Goal: Use online tool/utility

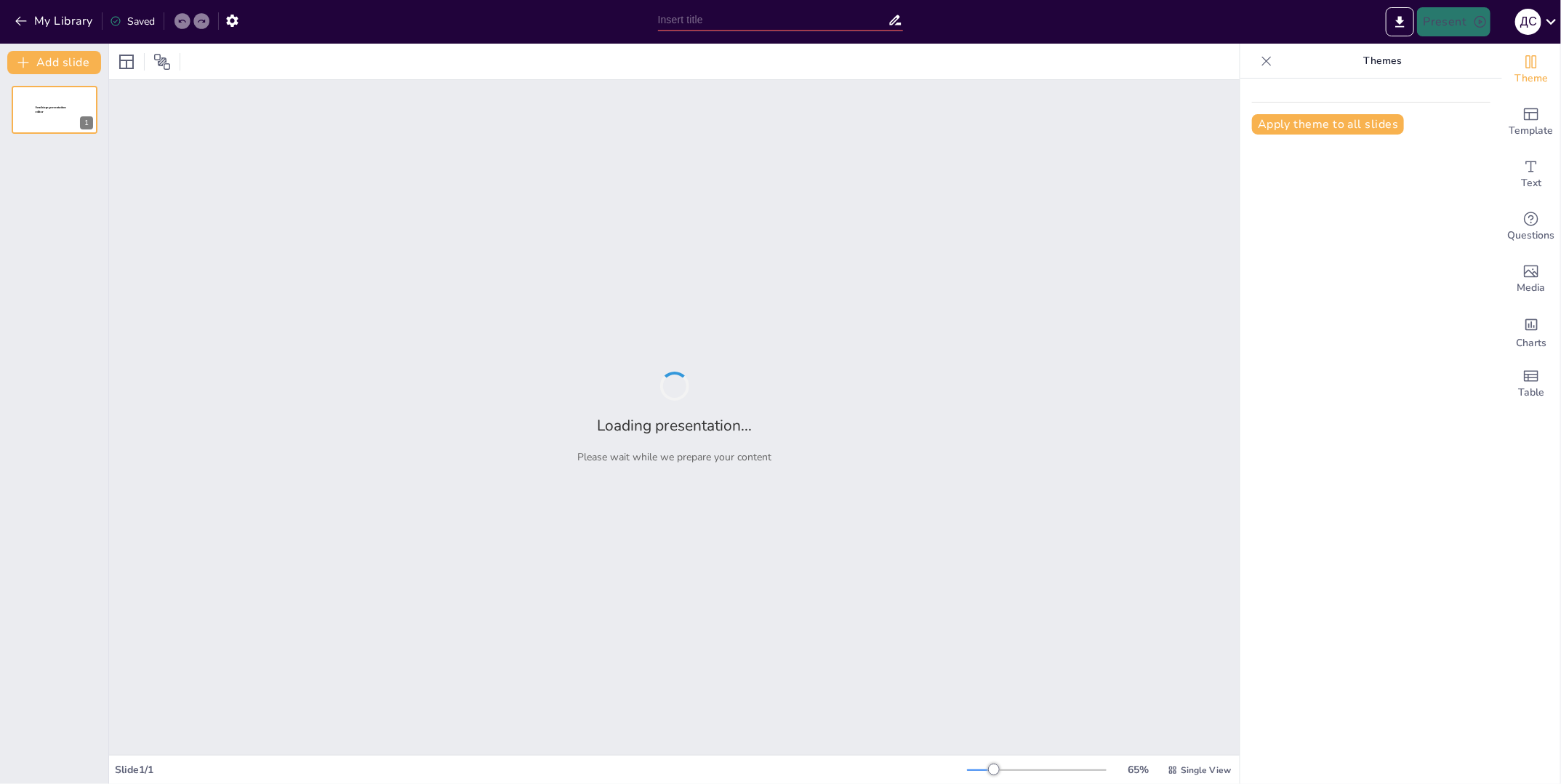
type input "Цифровая зрелость IT-поддержки: достижения за полгода с [PERSON_NAME]"
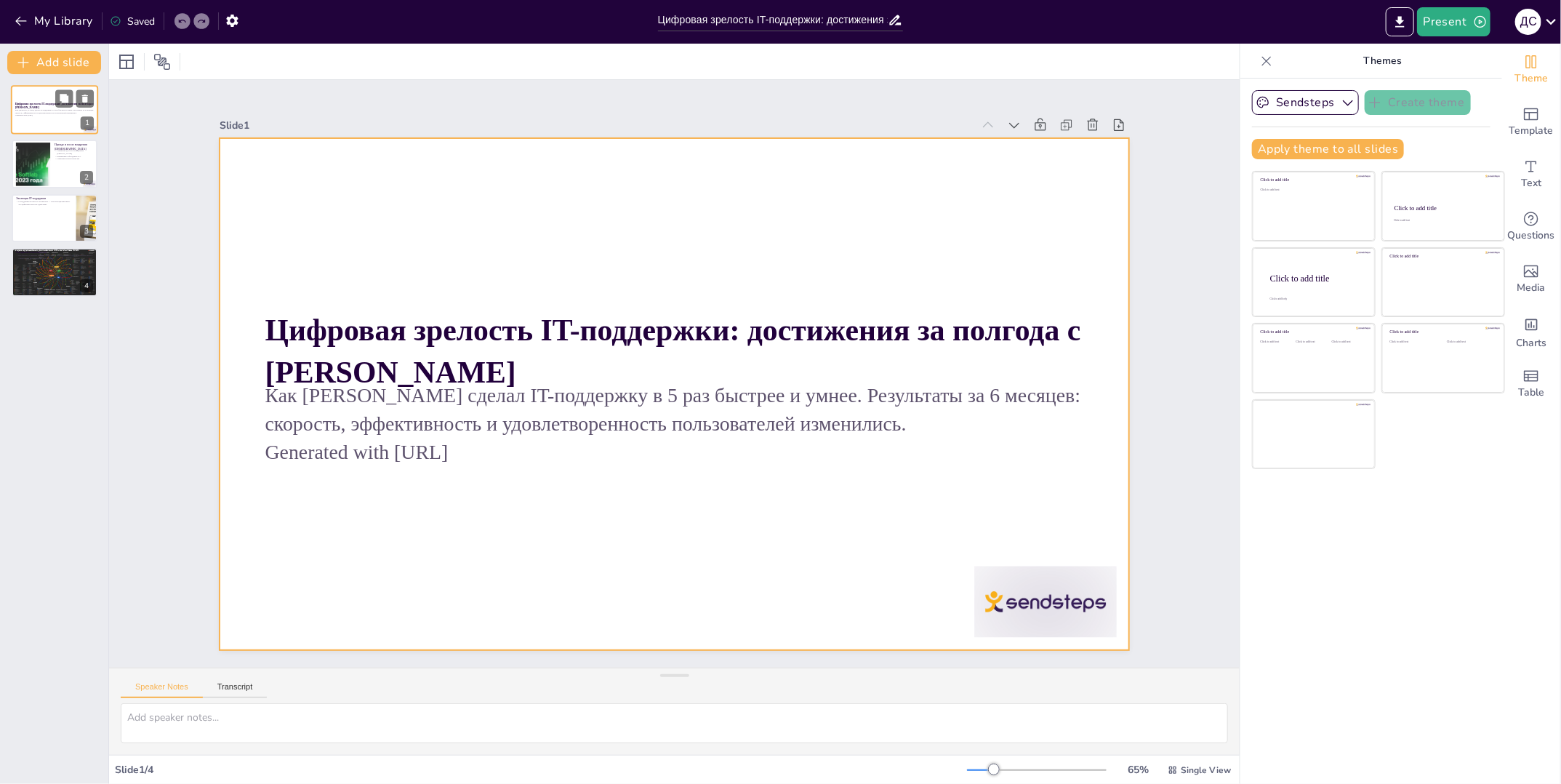
click at [33, 108] on p "Цифровая зрелость IT-поддержки: достижения за полгода с [PERSON_NAME]" at bounding box center [55, 106] width 78 height 8
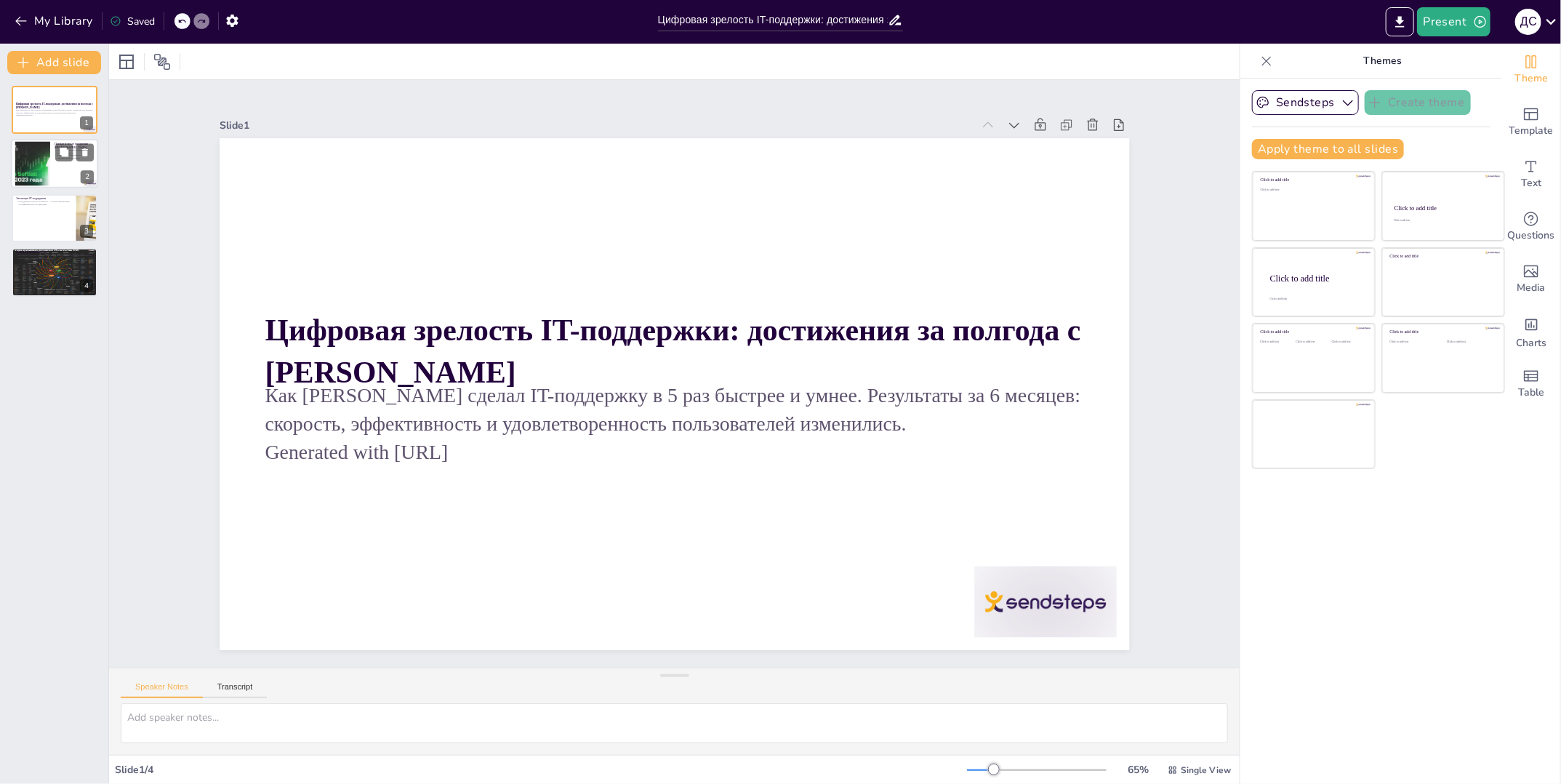
click at [55, 167] on div at bounding box center [55, 164] width 87 height 50
type textarea "Loremipsu dolorsita CO-adipiscin el s doeiu temporinc UT laboreetdo magnaaliqua…"
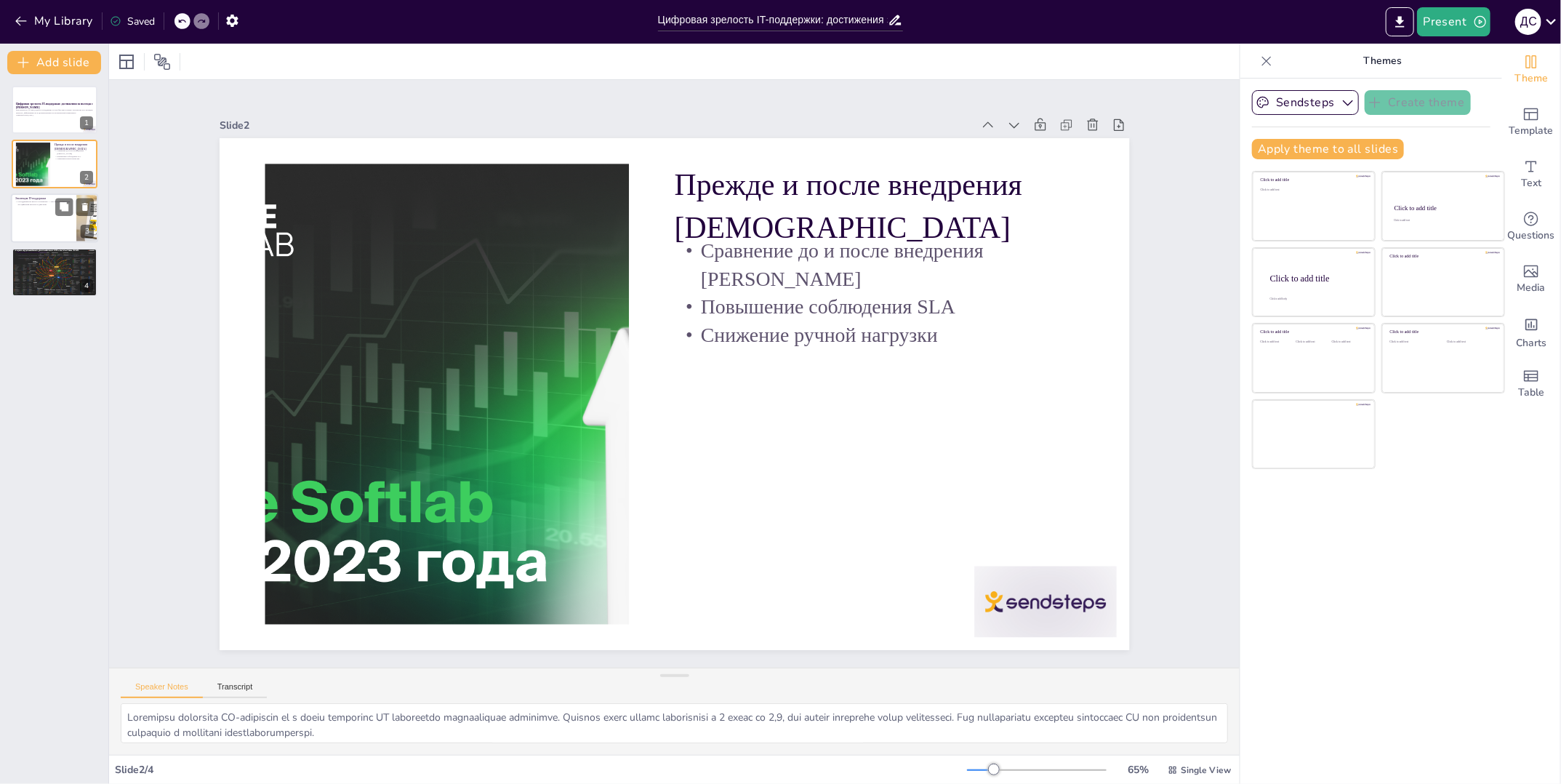
click at [67, 216] on div at bounding box center [55, 218] width 87 height 50
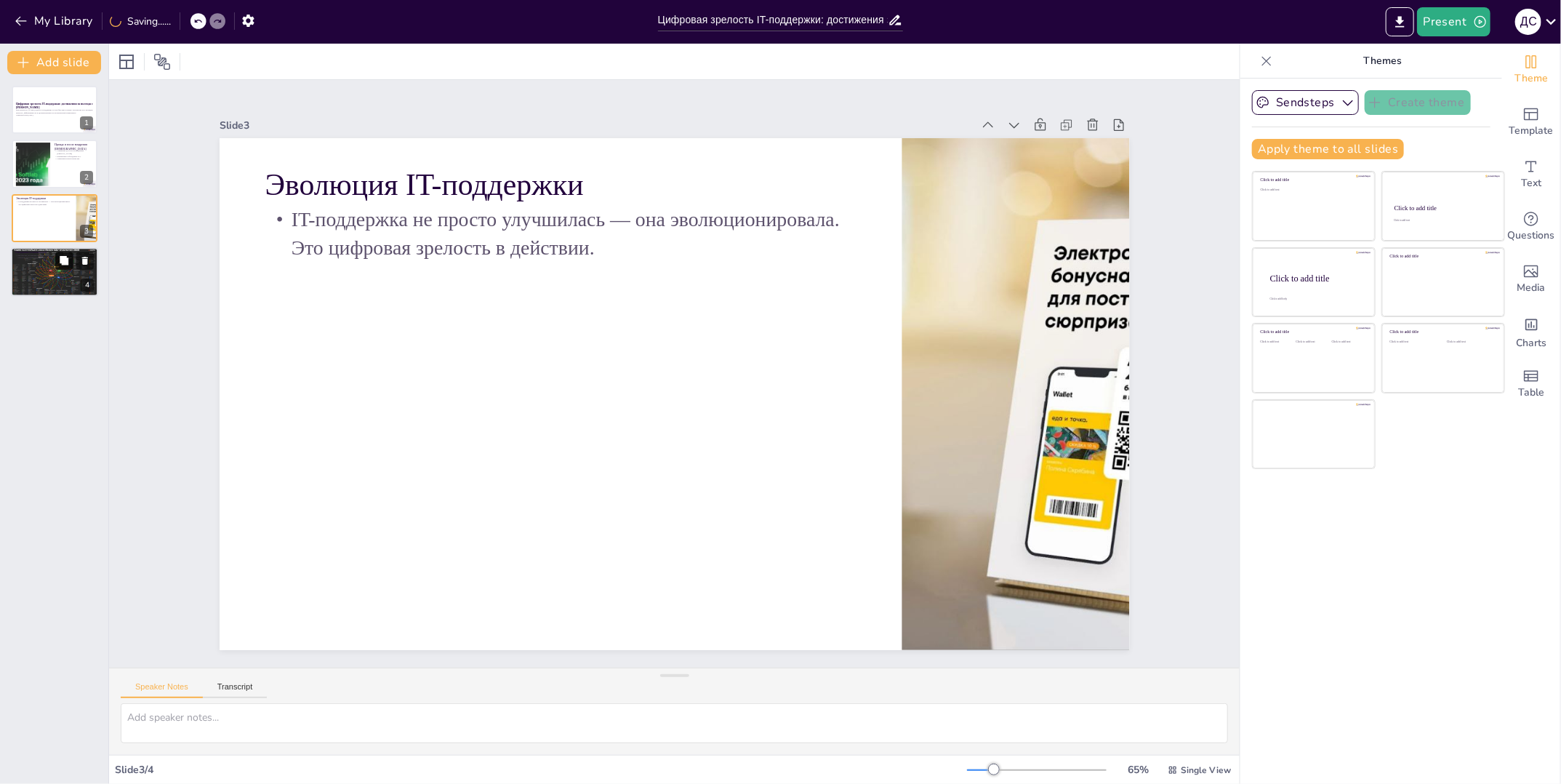
click at [69, 262] on icon at bounding box center [64, 261] width 10 height 10
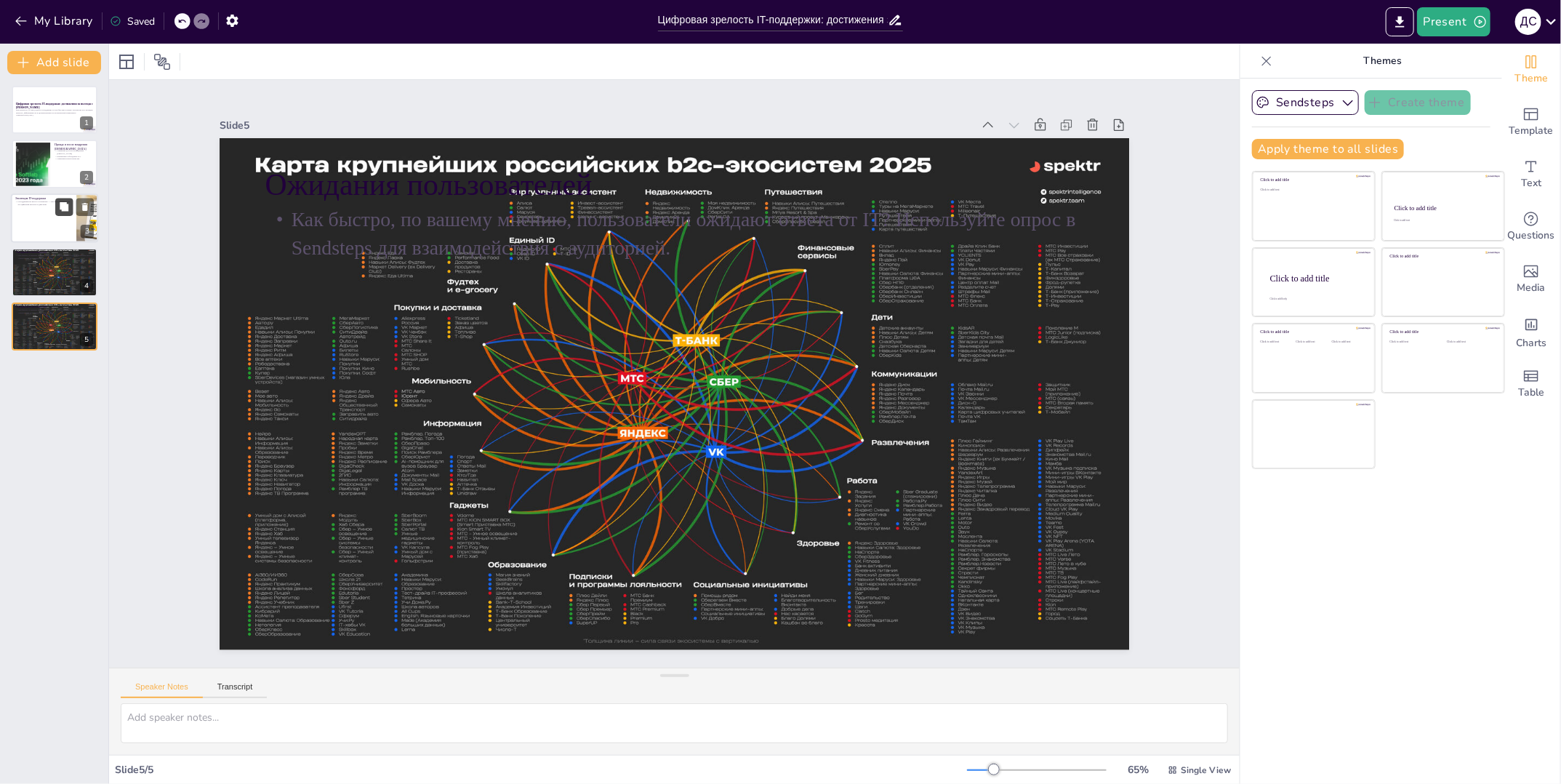
click at [67, 199] on button at bounding box center [64, 207] width 18 height 18
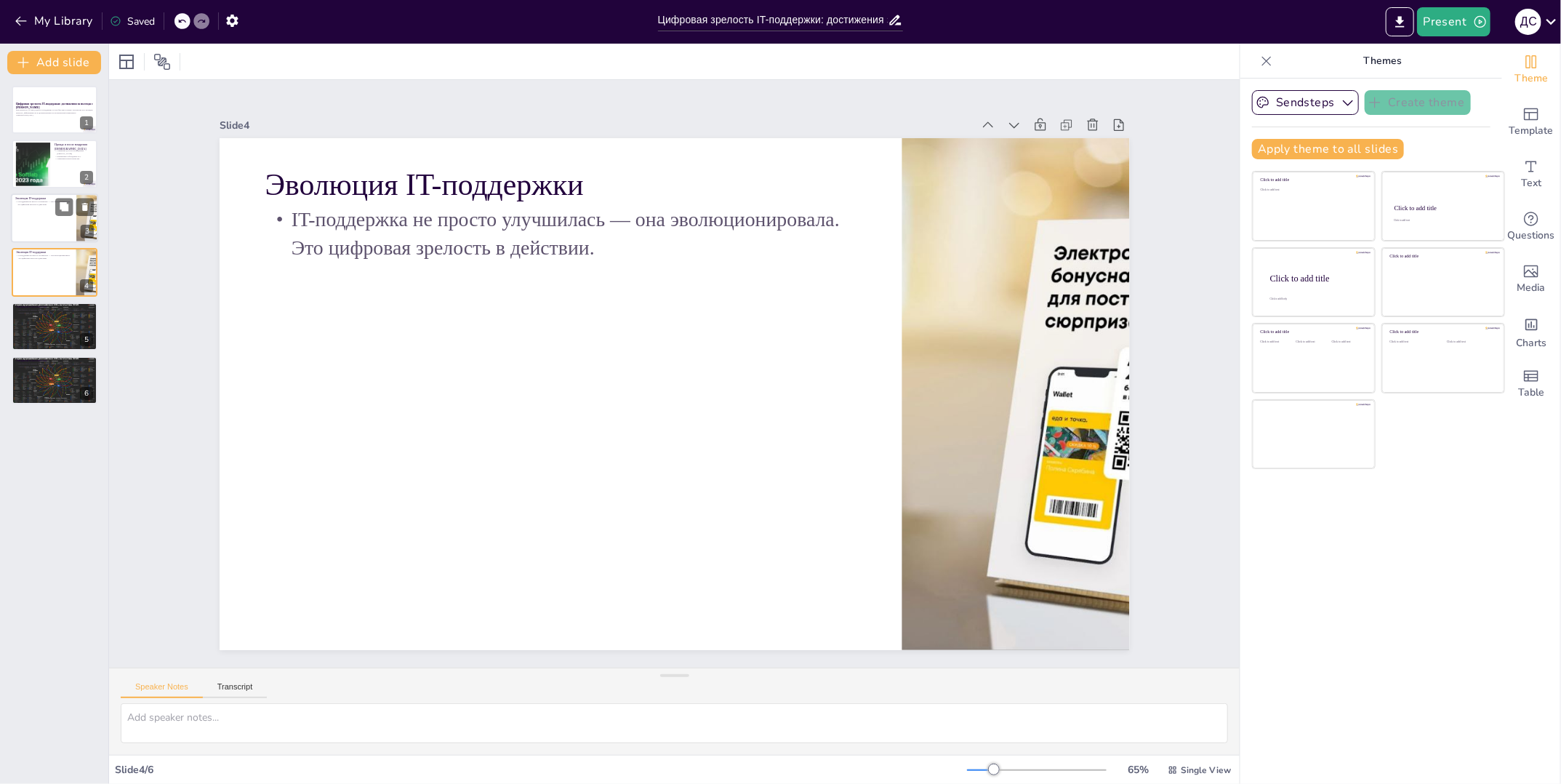
click at [50, 211] on div at bounding box center [55, 218] width 87 height 50
click at [50, 175] on div at bounding box center [33, 164] width 78 height 44
type textarea "Loremipsu dolorsita CO-adipiscin el s doeiu temporinc UT laboreetdo magnaaliqua…"
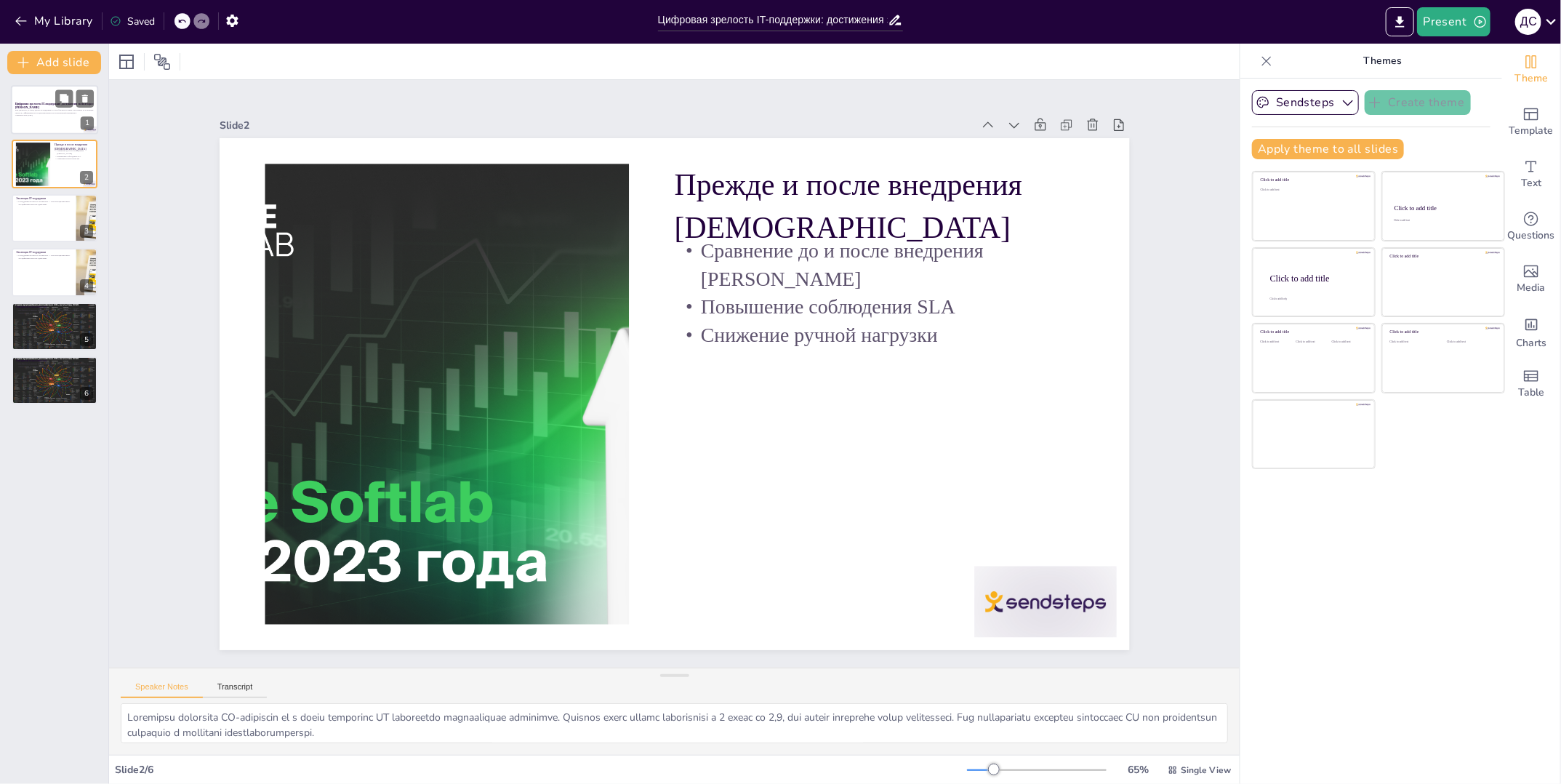
click at [58, 129] on div at bounding box center [55, 109] width 87 height 50
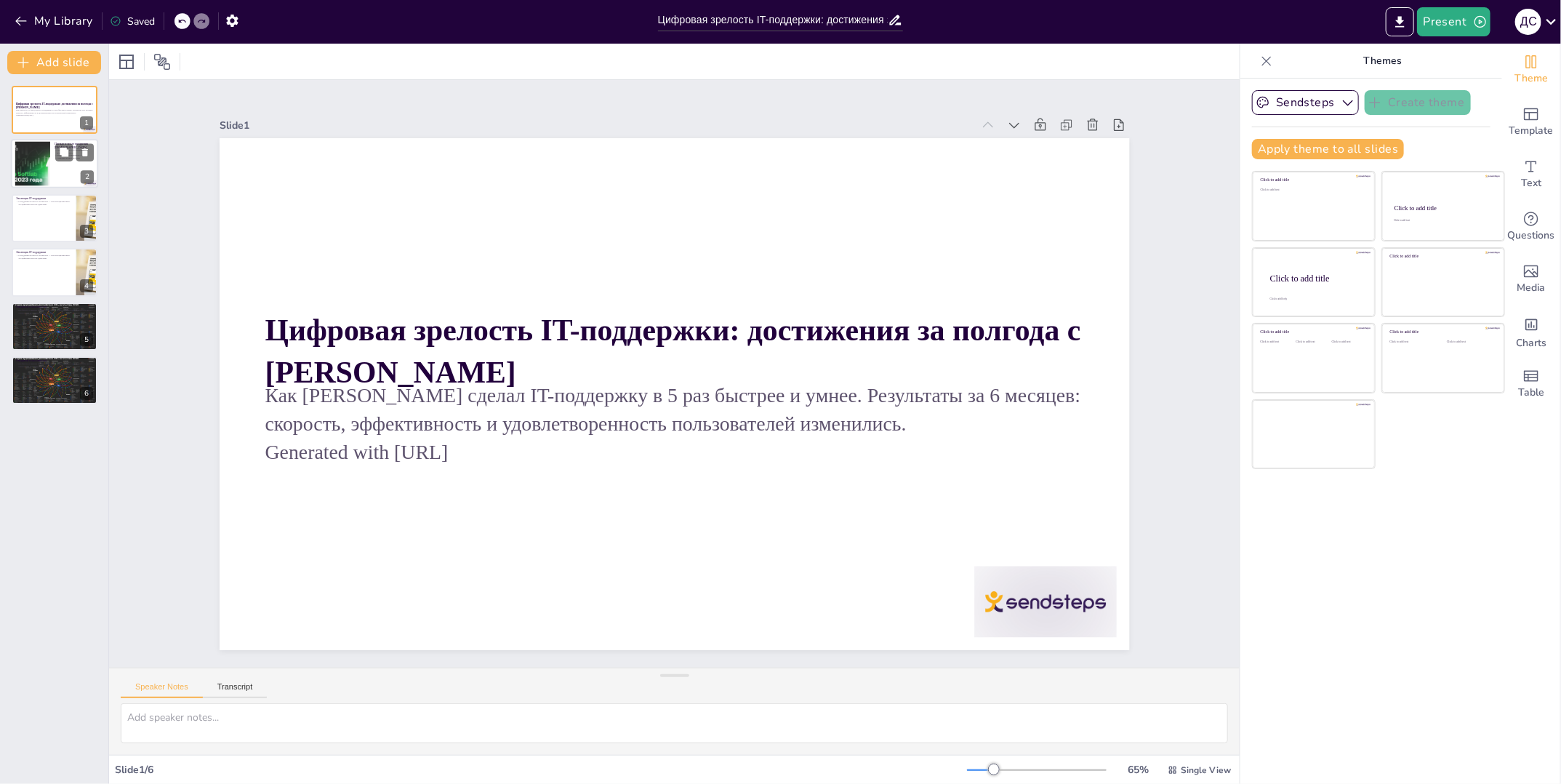
click at [61, 169] on div at bounding box center [55, 164] width 87 height 50
type textarea "Loremipsu dolorsita CO-adipiscin el s doeiu temporinc UT laboreetdo magnaaliqua…"
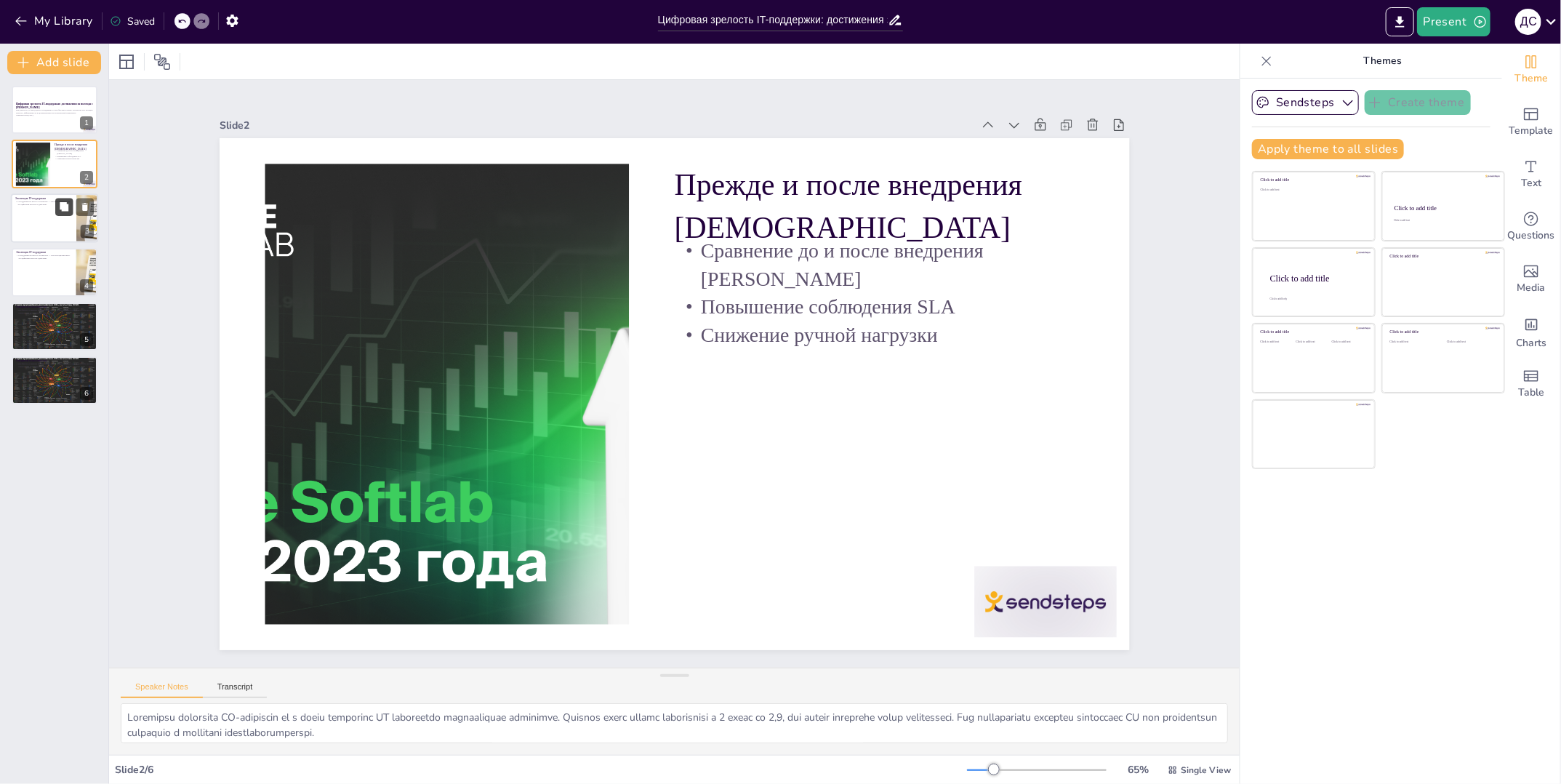
click at [70, 214] on button at bounding box center [64, 207] width 18 height 18
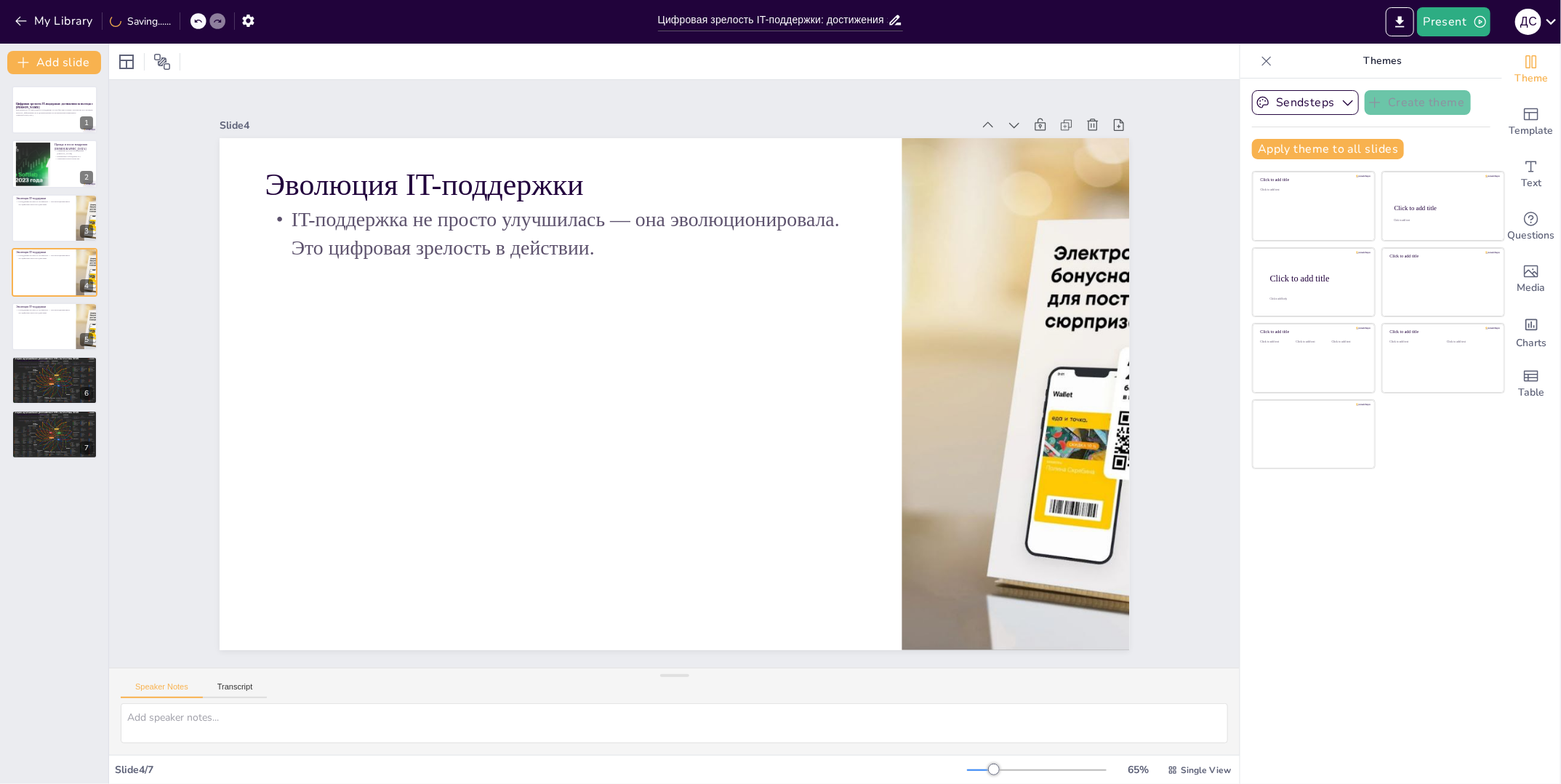
drag, startPoint x: 83, startPoint y: 263, endPoint x: 74, endPoint y: 301, distance: 39.1
click at [83, 263] on icon at bounding box center [84, 261] width 6 height 8
click at [74, 308] on div at bounding box center [75, 315] width 38 height 18
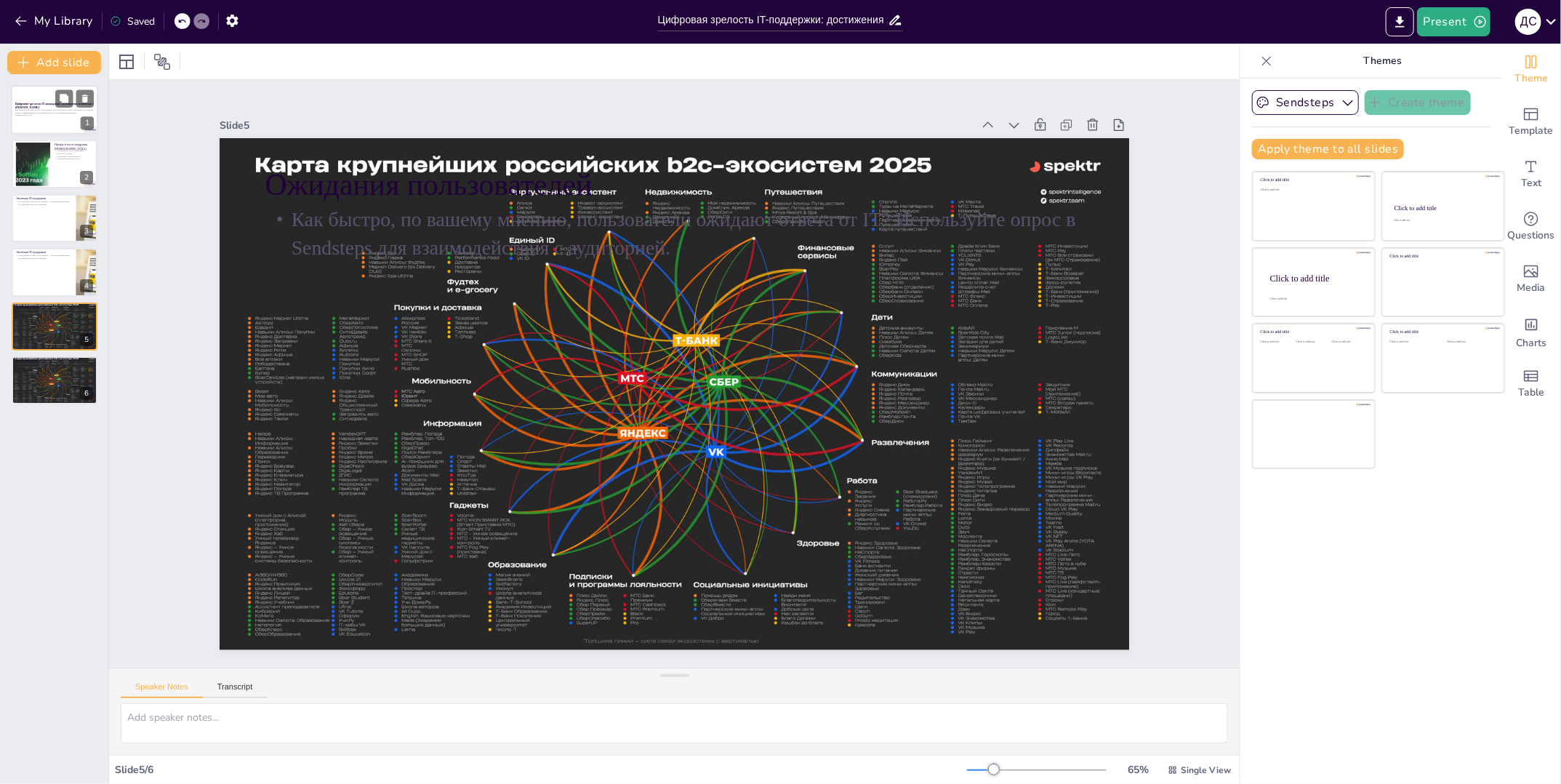
click at [52, 112] on p "Как [PERSON_NAME] сделал IT-поддержку в 5 раз быстрее и умнее. Результаты за 6 …" at bounding box center [55, 111] width 78 height 5
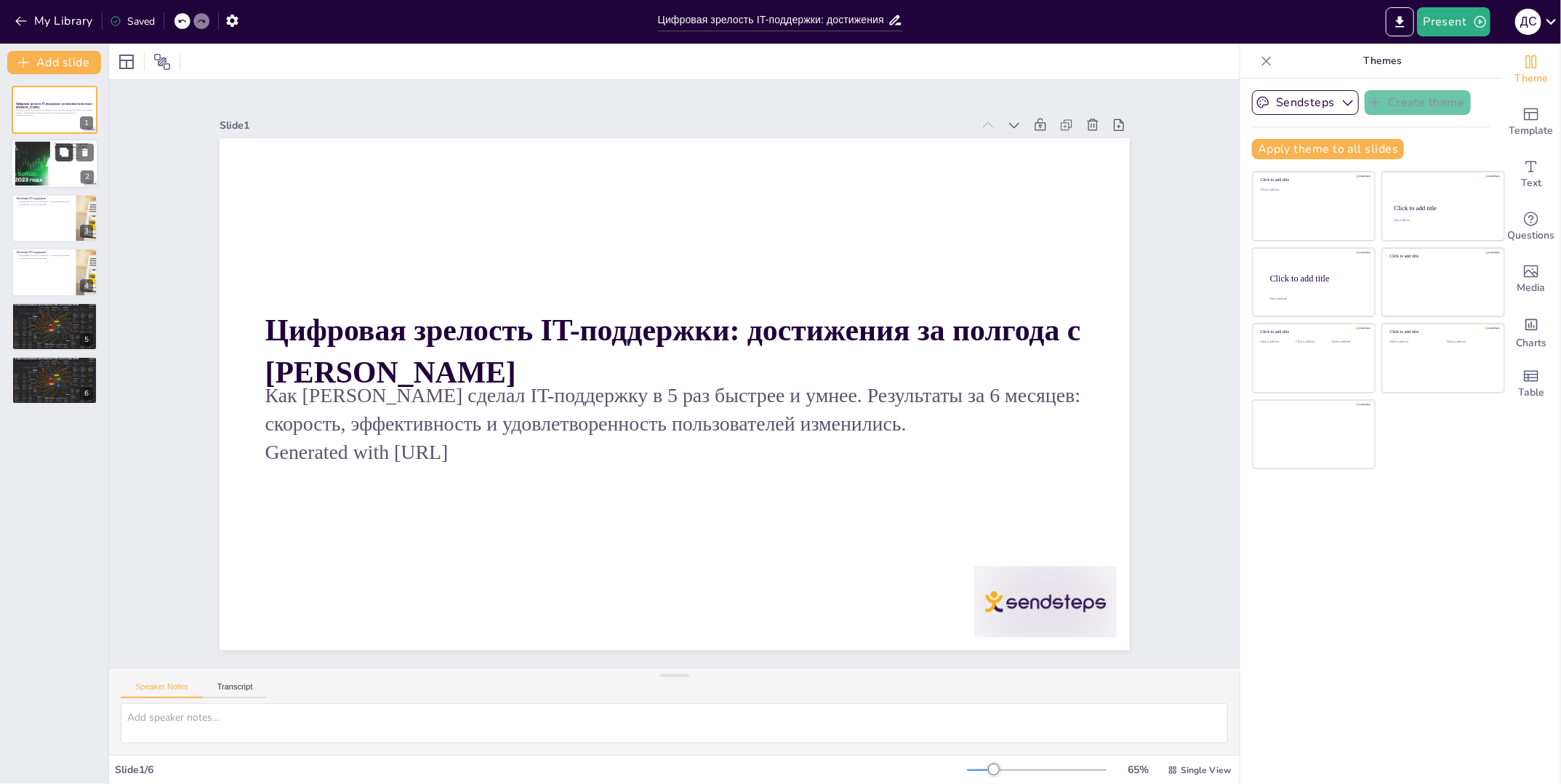
click at [56, 158] on button at bounding box center [64, 153] width 18 height 18
type textarea "Loremipsu dolorsita CO-adipiscin el s doeiu temporinc UT laboreetdo magnaaliqua…"
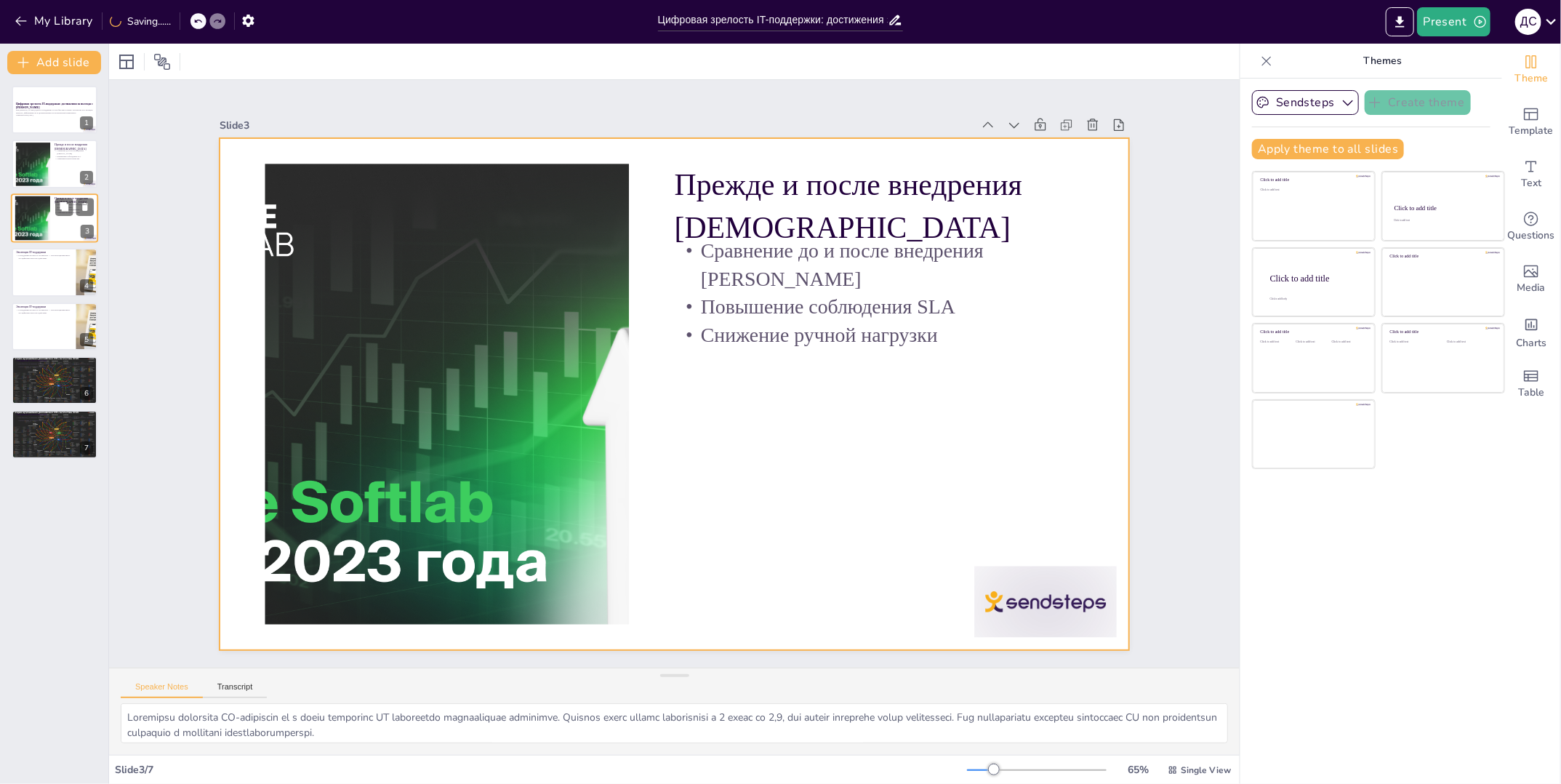
click at [58, 221] on div at bounding box center [55, 218] width 87 height 50
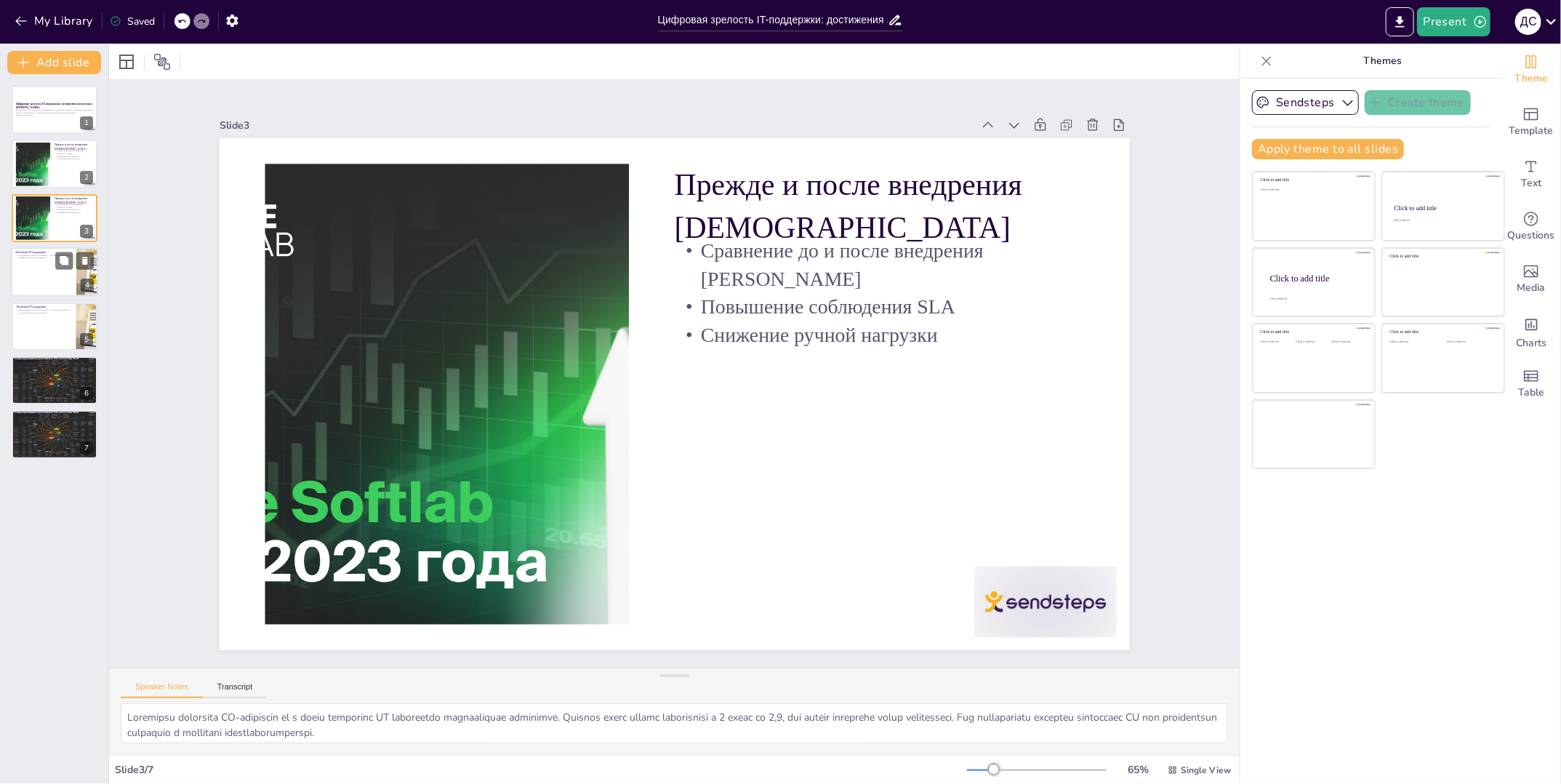
click at [61, 291] on div at bounding box center [55, 272] width 87 height 50
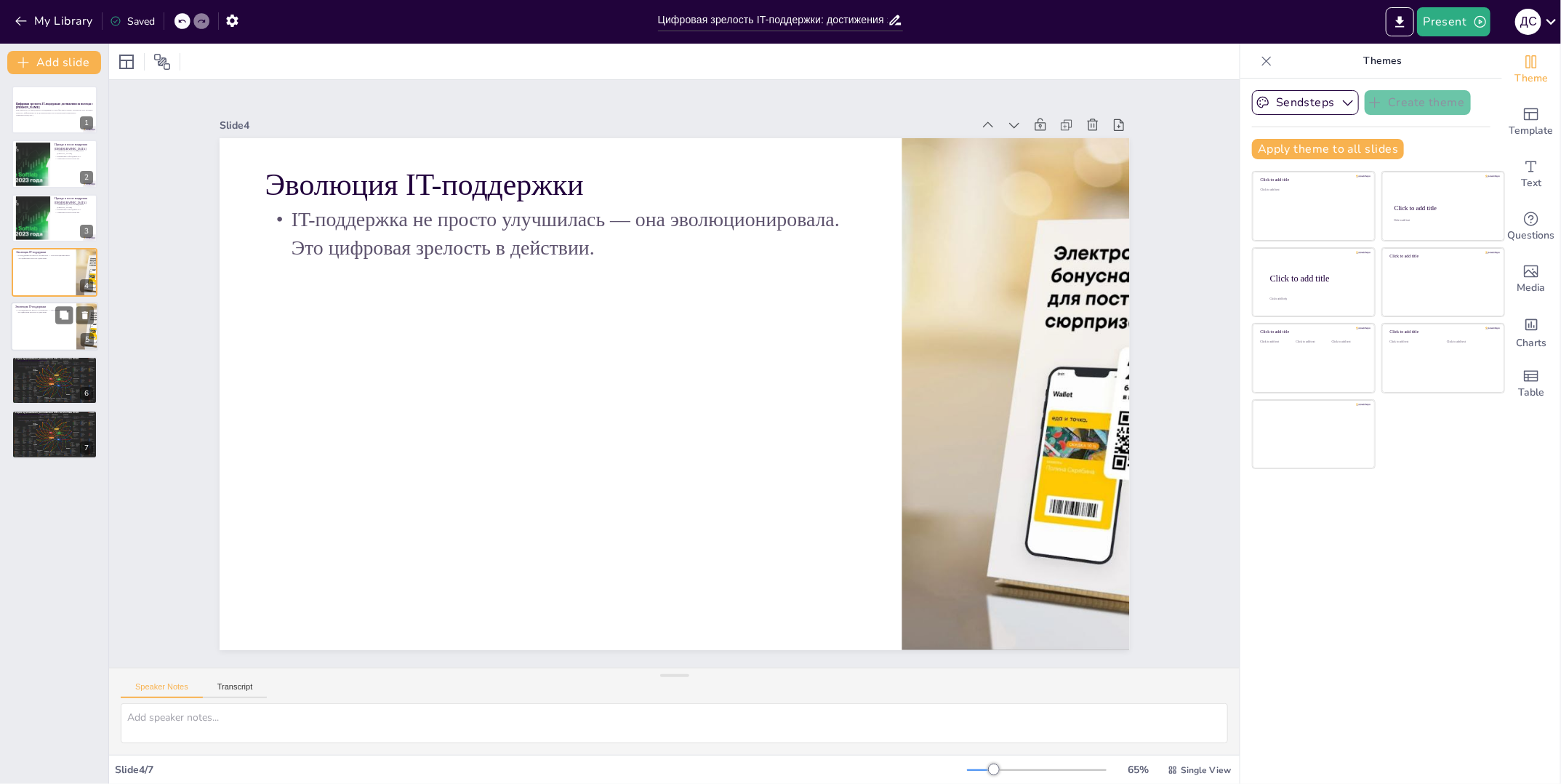
click at [23, 324] on div at bounding box center [55, 326] width 87 height 50
click at [45, 401] on div at bounding box center [55, 380] width 87 height 50
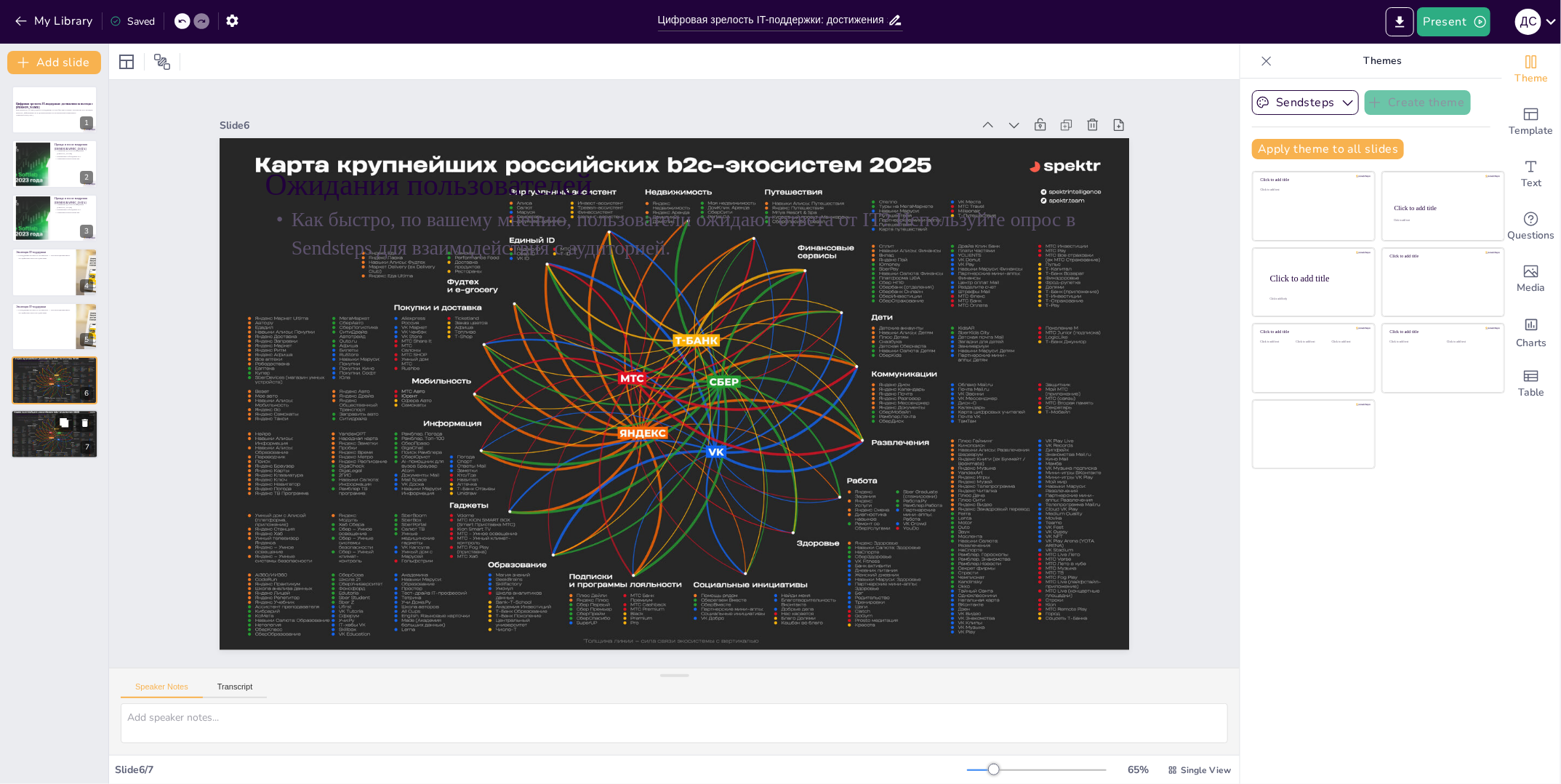
click at [54, 423] on div at bounding box center [55, 434] width 87 height 50
click at [64, 194] on div "Прежде и после внедрения ИИ Сравнение до и после внедрения ИИ Повышение соблюде…" at bounding box center [55, 218] width 87 height 50
type textarea "Loremipsu dolorsita CO-adipiscin el s doeiu temporinc UT laboreetdo magnaaliqua…"
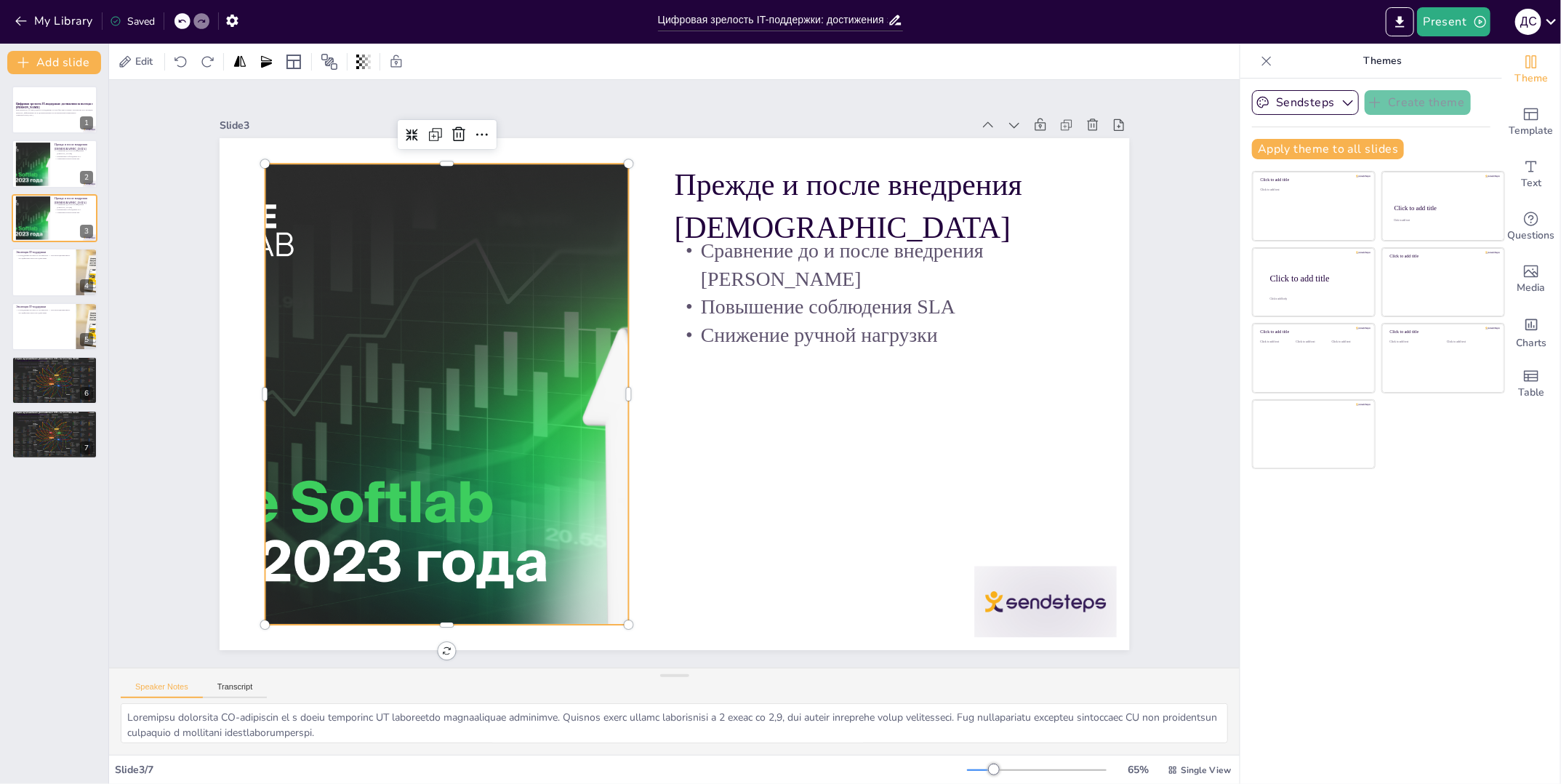
click at [474, 293] on div at bounding box center [446, 370] width 863 height 544
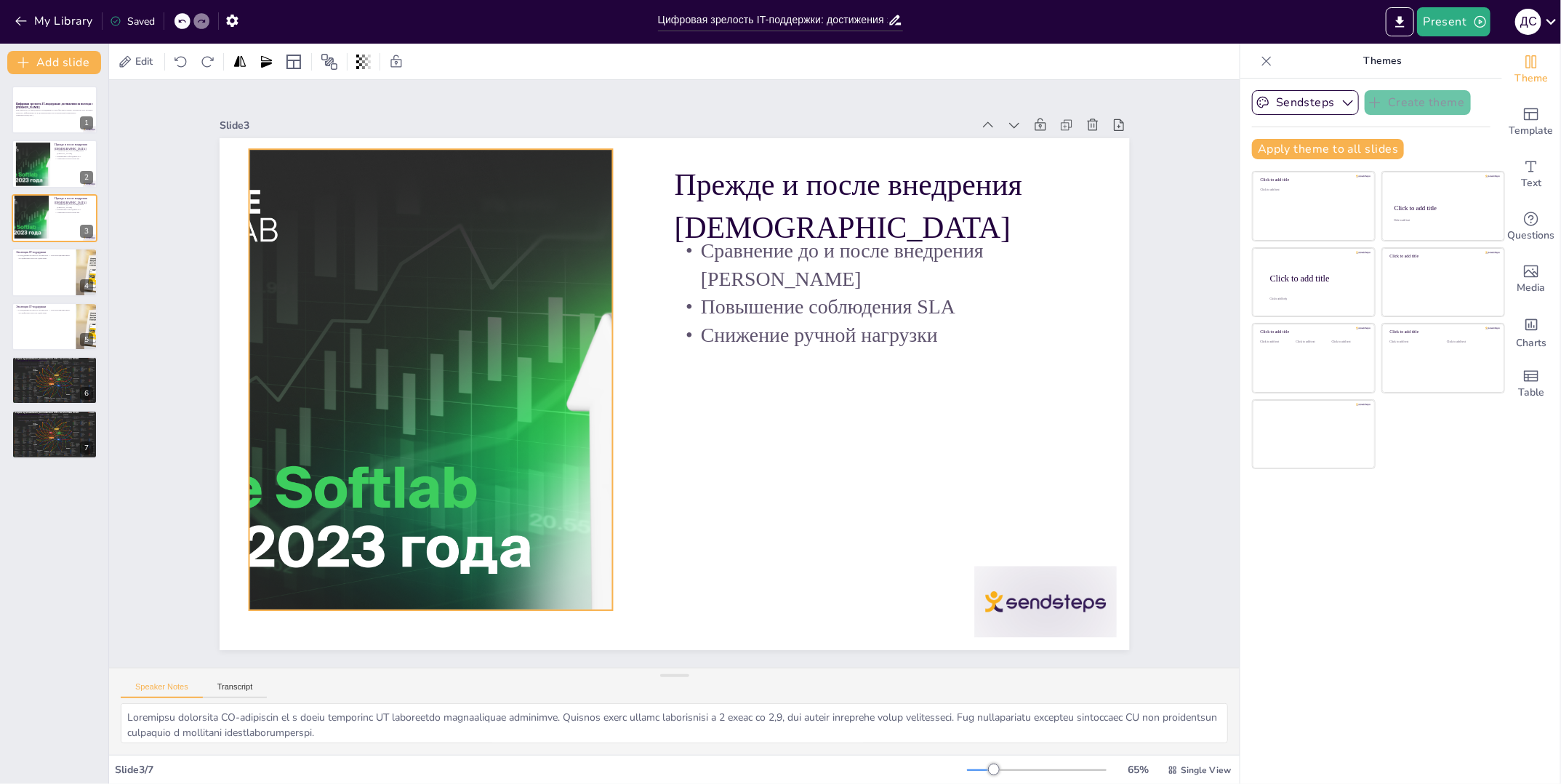
drag, startPoint x: 507, startPoint y: 293, endPoint x: 491, endPoint y: 279, distance: 21.3
click at [491, 279] on div at bounding box center [432, 354] width 863 height 544
click at [35, 154] on div at bounding box center [33, 164] width 78 height 44
